Goal: Information Seeking & Learning: Learn about a topic

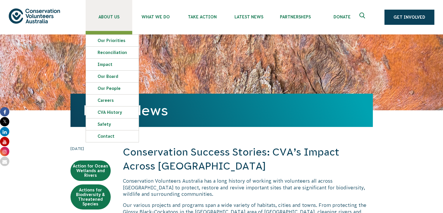
click at [117, 16] on span "About Us" at bounding box center [109, 17] width 47 height 5
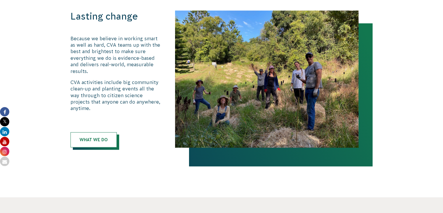
scroll to position [354, 0]
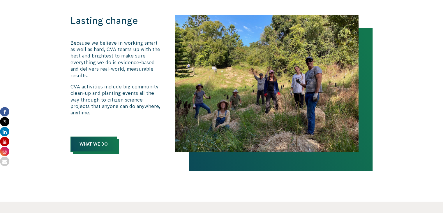
click at [97, 136] on link "What We Do" at bounding box center [94, 143] width 46 height 15
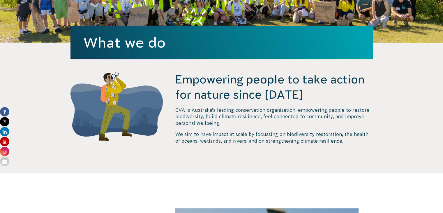
scroll to position [138, 0]
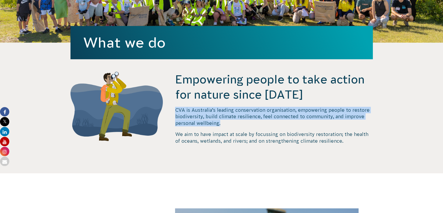
drag, startPoint x: 177, startPoint y: 110, endPoint x: 291, endPoint y: 121, distance: 114.4
click at [291, 121] on p "CVA is Australia’s leading conservation organisation, empowering people to rest…" at bounding box center [274, 117] width 198 height 20
copy p "CVA is Australia’s leading conservation organisation, empowering people to rest…"
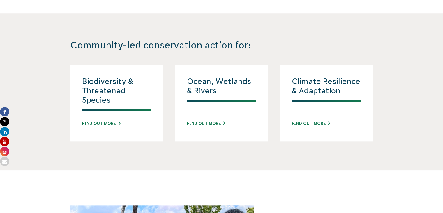
scroll to position [530, 0]
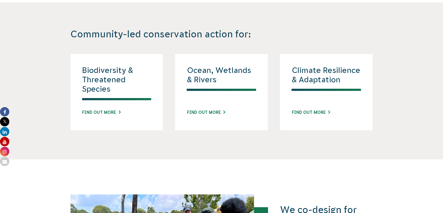
click at [55, 137] on section "Community-led conservation action for: Biodiversity & Threatened Species Find o…" at bounding box center [221, 80] width 443 height 157
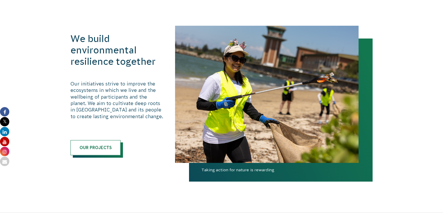
scroll to position [318, 0]
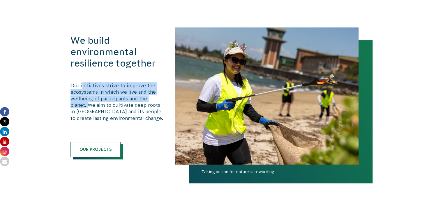
drag, startPoint x: 82, startPoint y: 85, endPoint x: 90, endPoint y: 105, distance: 21.2
click at [90, 105] on p "Our initiatives strive to improve the ecosystems in which we live and the wellb…" at bounding box center [117, 101] width 93 height 39
copy p "nitiatives strive to improve the ecosystems in which we live and the wellbeing …"
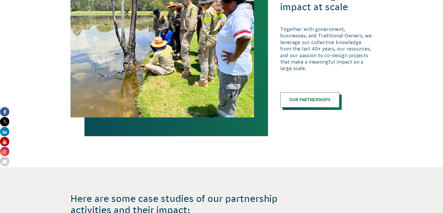
scroll to position [744, 0]
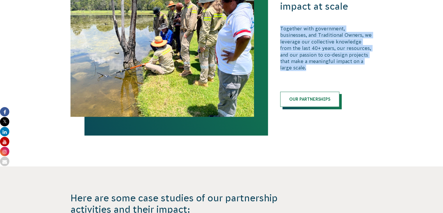
drag, startPoint x: 281, startPoint y: 32, endPoint x: 371, endPoint y: 64, distance: 95.0
click at [371, 64] on p "Together with government, businesses, and Traditional Owners, we leverage our c…" at bounding box center [326, 48] width 93 height 46
copy p "Together with government, businesses, and Traditional Owners, we leverage our c…"
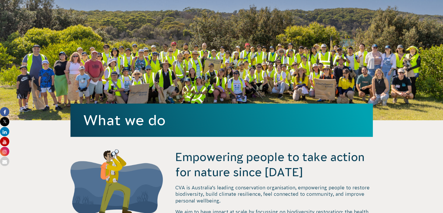
scroll to position [0, 0]
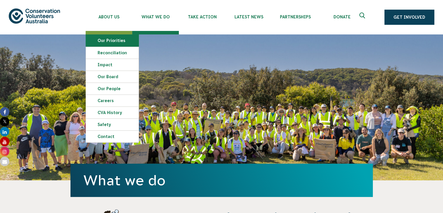
click at [119, 40] on link "Our Priorities" at bounding box center [112, 41] width 53 height 12
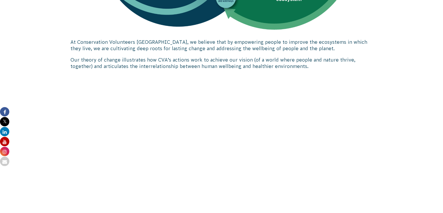
scroll to position [502, 0]
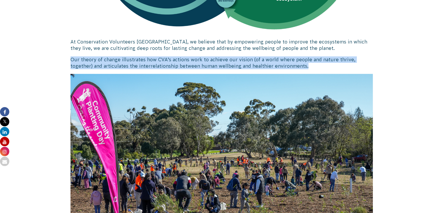
drag, startPoint x: 70, startPoint y: 61, endPoint x: 305, endPoint y: 69, distance: 235.6
click at [305, 69] on div "Our Theory of Change At Conservation Volunteers Australia, we believe that by e…" at bounding box center [221, 54] width 315 height 452
copy p "Our theory of change illustrates how CVA’s actions work to achieve our vision (…"
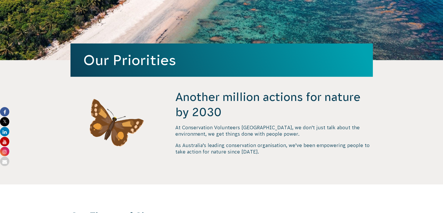
scroll to position [0, 0]
